Goal: Information Seeking & Learning: Learn about a topic

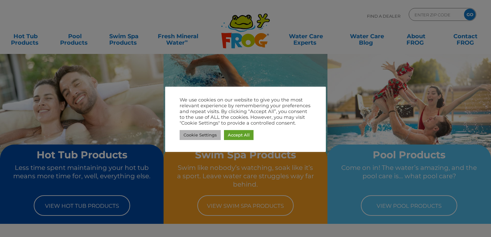
click at [194, 138] on link "Cookie Settings" at bounding box center [199, 135] width 41 height 10
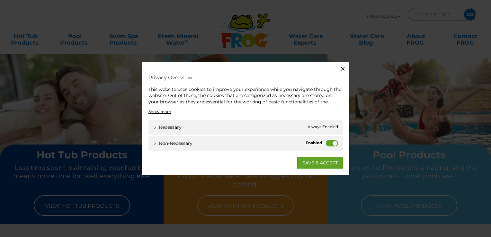
click at [327, 143] on label "Non-necessary" at bounding box center [332, 143] width 12 height 6
click at [0, 0] on input "Non-necessary" at bounding box center [0, 0] width 0 height 0
click at [321, 161] on link "SAVE & ACCEPT" at bounding box center [320, 163] width 46 height 12
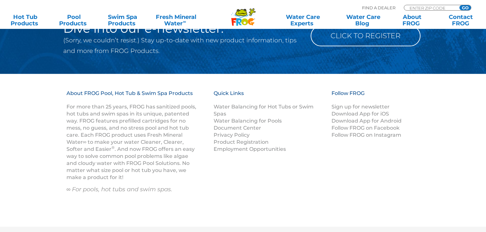
scroll to position [835, 0]
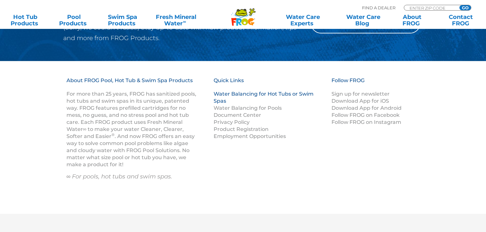
click at [253, 94] on link "Water Balancing for Hot Tubs or Swim Spas" at bounding box center [264, 97] width 100 height 13
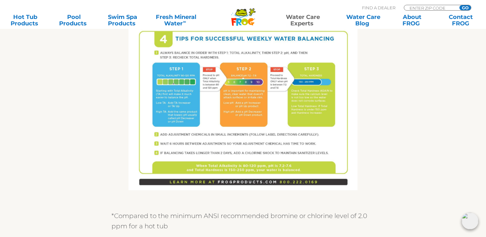
scroll to position [437, 0]
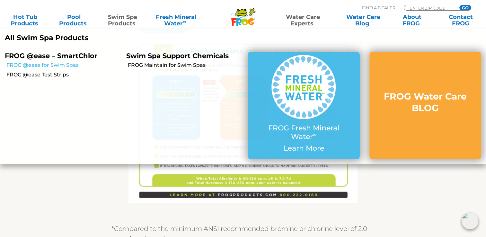
click at [45, 64] on link "FROG @ease for Swim Spas" at bounding box center [63, 65] width 115 height 7
click at [184, 65] on link "FROG Maintain for Swim Spas" at bounding box center [185, 65] width 115 height 7
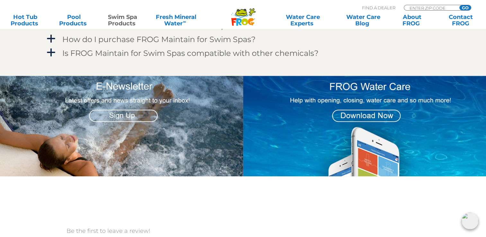
scroll to position [638, 0]
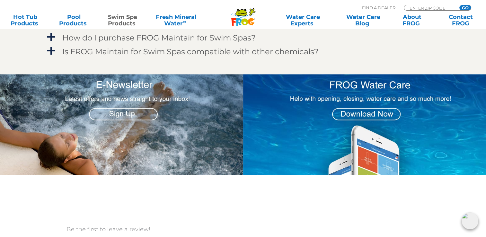
click at [363, 104] on img at bounding box center [364, 124] width 243 height 100
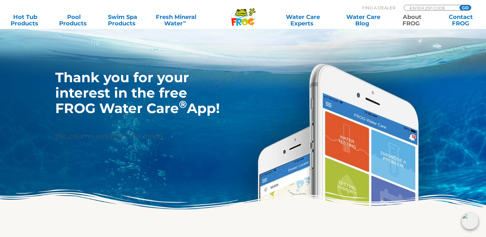
scroll to position [51, 0]
